Goal: Information Seeking & Learning: Understand process/instructions

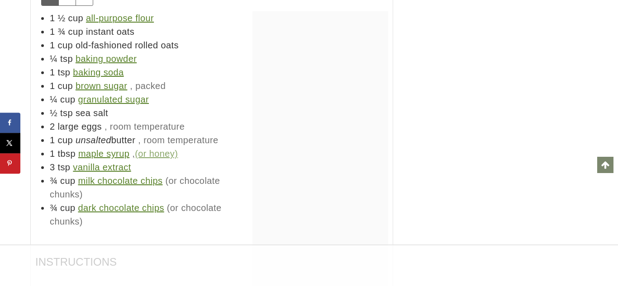
scroll to position [4963, 0]
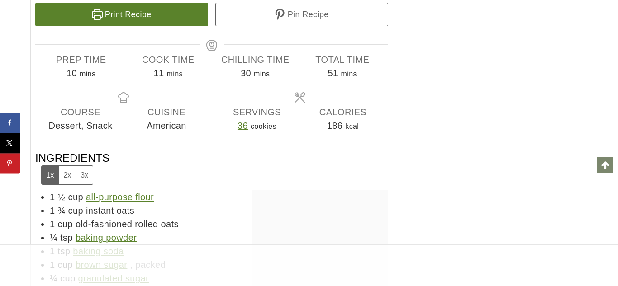
click at [207, 151] on h3 "Ingredients 1x 2x 3x" at bounding box center [211, 168] width 353 height 34
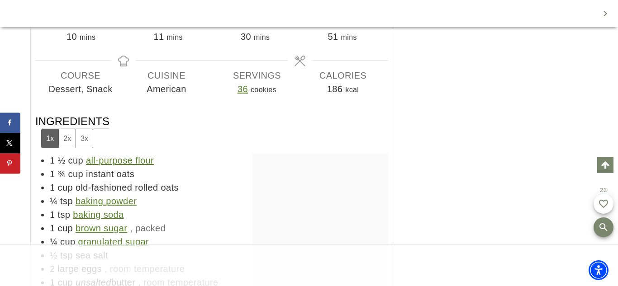
scroll to position [5270, 0]
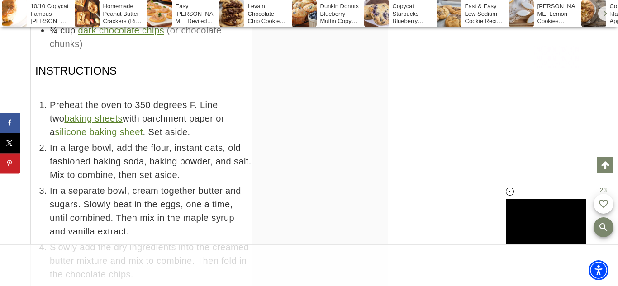
scroll to position [5503, 0]
